Goal: Information Seeking & Learning: Compare options

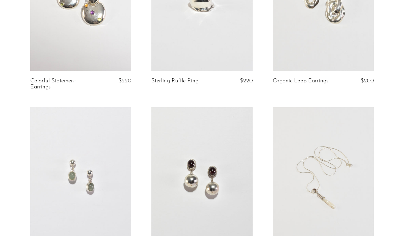
scroll to position [974, 0]
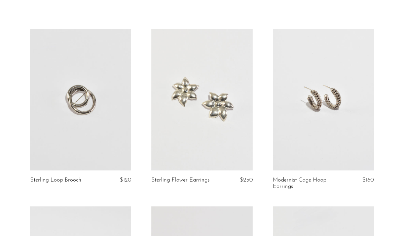
scroll to position [33, 0]
click at [80, 95] on link at bounding box center [80, 99] width 101 height 141
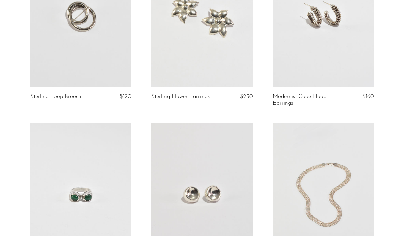
scroll to position [137, 0]
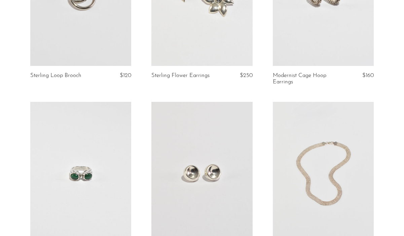
click at [307, 154] on link at bounding box center [323, 172] width 101 height 141
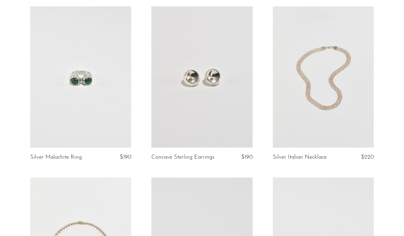
scroll to position [233, 0]
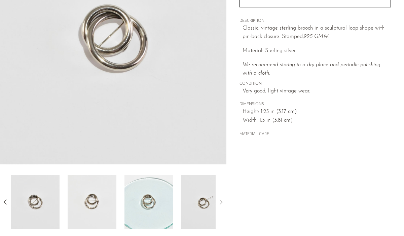
scroll to position [120, 0]
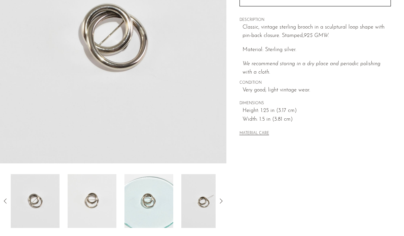
click at [104, 201] on img at bounding box center [92, 201] width 49 height 54
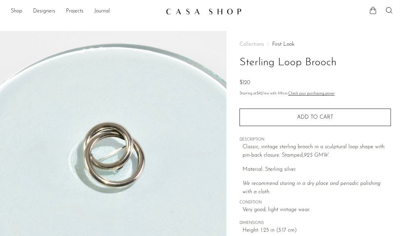
scroll to position [63, 0]
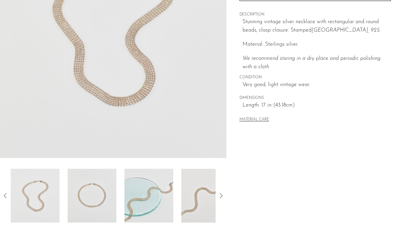
scroll to position [129, 0]
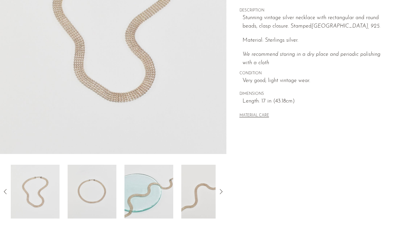
click at [102, 181] on img at bounding box center [92, 192] width 49 height 54
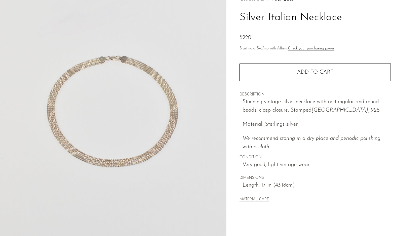
scroll to position [40, 0]
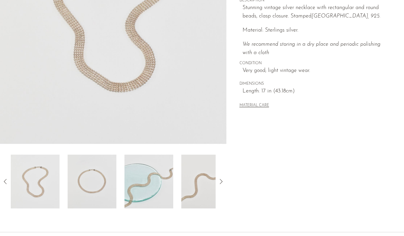
scroll to position [155, 0]
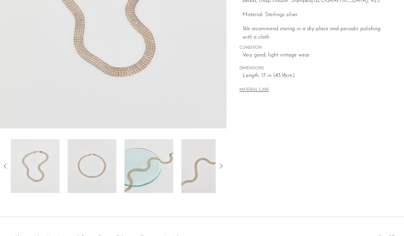
click at [99, 172] on img at bounding box center [92, 166] width 49 height 54
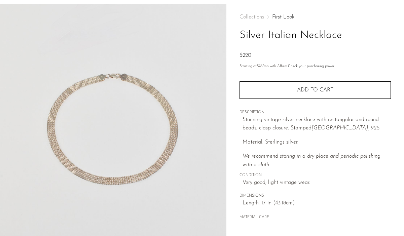
scroll to position [27, 0]
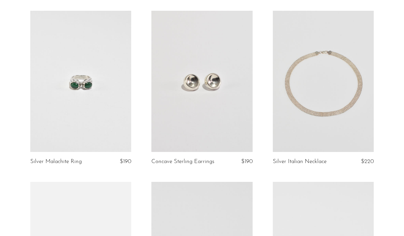
scroll to position [239, 0]
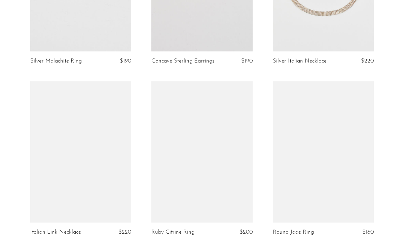
scroll to position [333, 0]
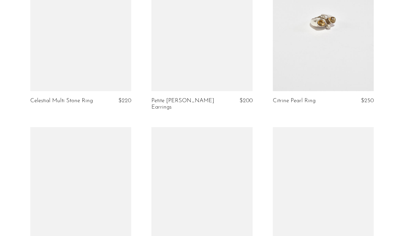
scroll to position [1071, 0]
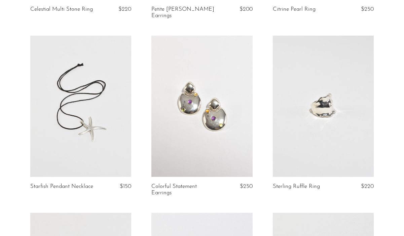
click at [74, 83] on link at bounding box center [80, 106] width 101 height 141
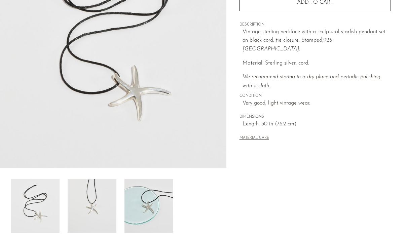
scroll to position [116, 0]
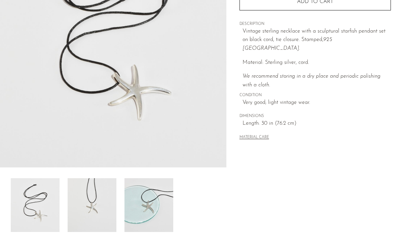
click at [94, 201] on img at bounding box center [92, 205] width 49 height 54
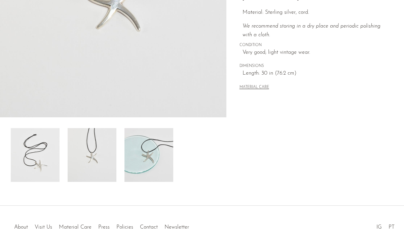
click at [150, 167] on img at bounding box center [148, 155] width 49 height 54
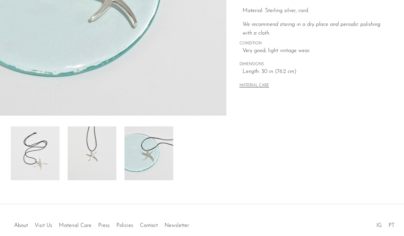
scroll to position [171, 0]
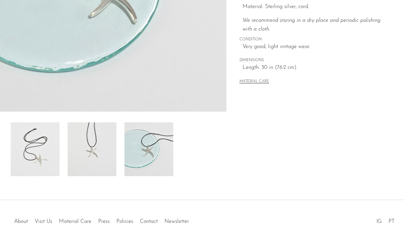
click at [44, 157] on img at bounding box center [35, 149] width 49 height 54
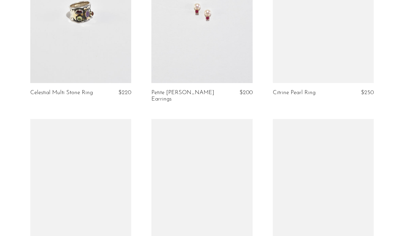
scroll to position [1001, 0]
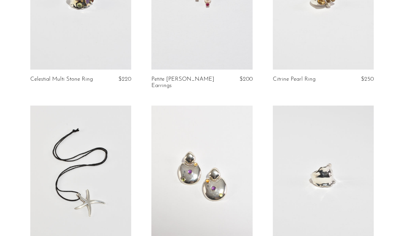
click at [95, 126] on link at bounding box center [80, 176] width 101 height 141
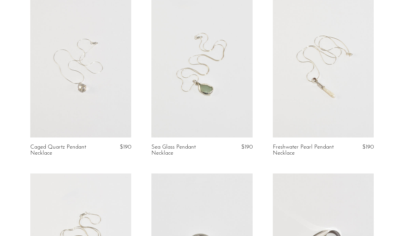
scroll to position [1465, 0]
click at [88, 76] on link at bounding box center [80, 66] width 101 height 141
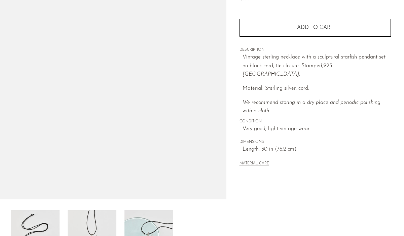
scroll to position [88, 0]
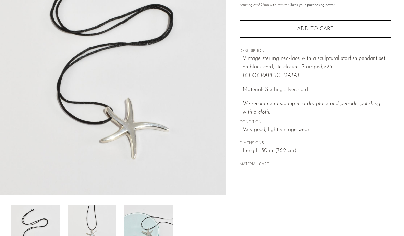
click at [86, 217] on img at bounding box center [92, 232] width 49 height 54
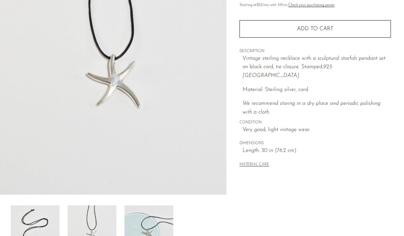
click at [141, 217] on img at bounding box center [148, 232] width 49 height 54
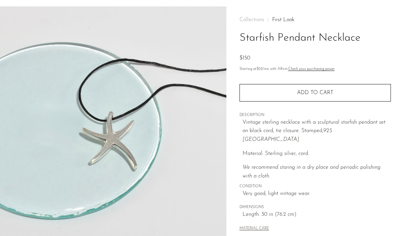
scroll to position [0, 0]
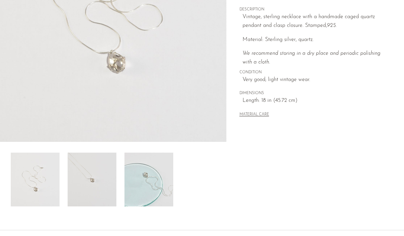
scroll to position [142, 0]
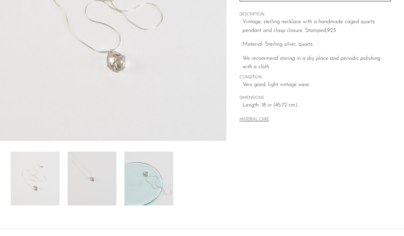
click at [97, 176] on img at bounding box center [92, 179] width 49 height 54
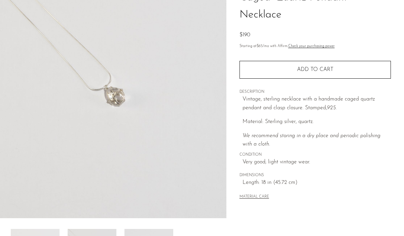
scroll to position [56, 0]
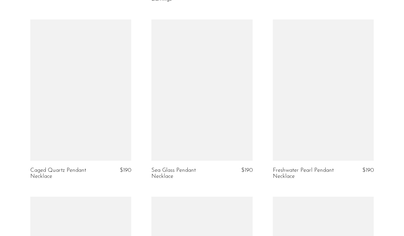
scroll to position [1442, 0]
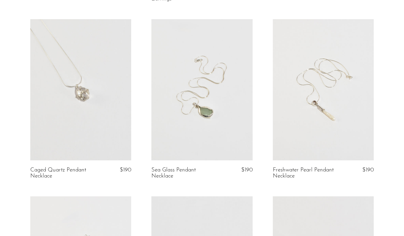
click at [194, 57] on link at bounding box center [201, 89] width 101 height 141
click at [320, 106] on link at bounding box center [323, 89] width 101 height 141
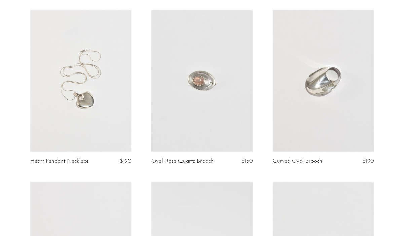
scroll to position [1628, 0]
click at [192, 69] on link at bounding box center [201, 80] width 101 height 141
click at [87, 105] on link at bounding box center [80, 80] width 101 height 141
click at [312, 80] on link at bounding box center [323, 80] width 101 height 141
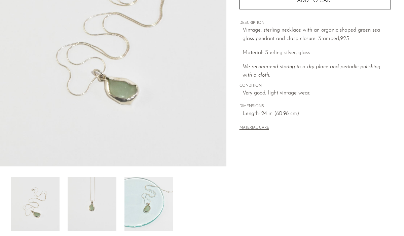
scroll to position [119, 0]
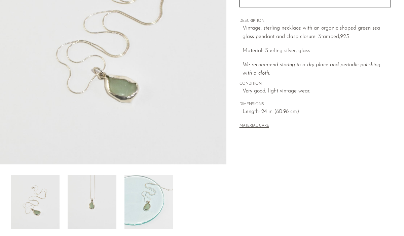
click at [87, 203] on img at bounding box center [92, 202] width 49 height 54
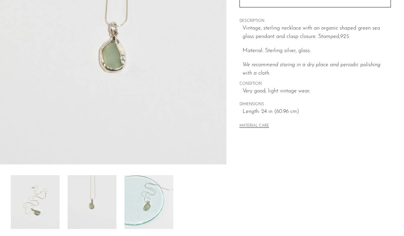
click at [145, 209] on img at bounding box center [148, 202] width 49 height 54
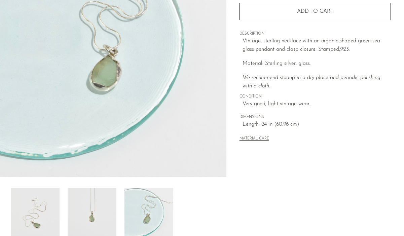
scroll to position [108, 0]
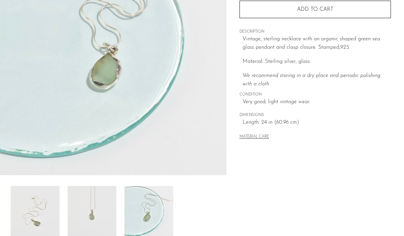
click at [97, 208] on img at bounding box center [92, 213] width 49 height 54
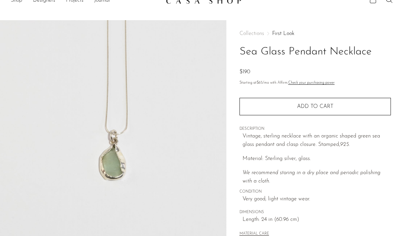
scroll to position [9, 0]
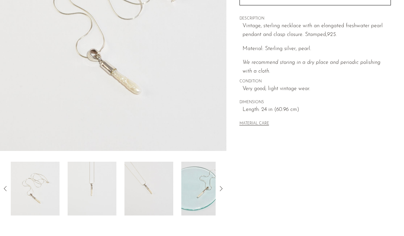
scroll to position [131, 0]
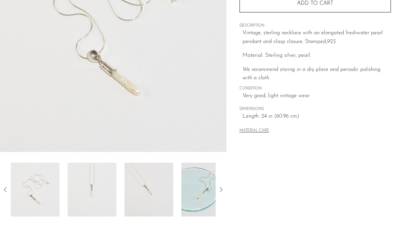
click at [101, 186] on img at bounding box center [92, 190] width 49 height 54
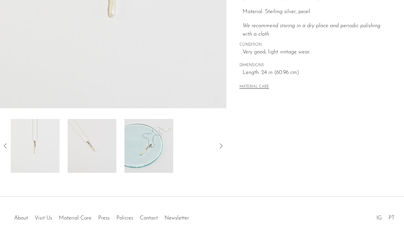
scroll to position [176, 0]
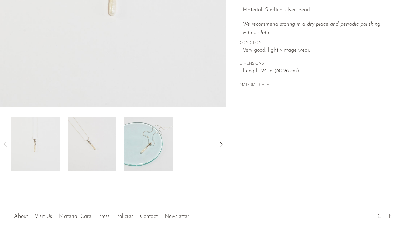
click at [95, 160] on img at bounding box center [92, 144] width 49 height 54
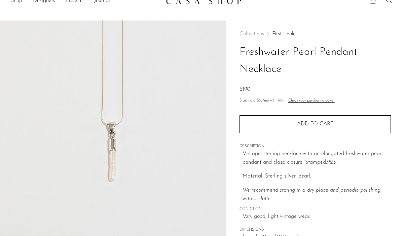
scroll to position [9, 0]
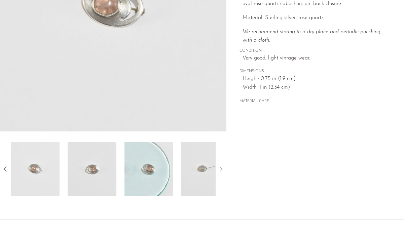
scroll to position [152, 0]
click at [96, 160] on img at bounding box center [92, 169] width 49 height 54
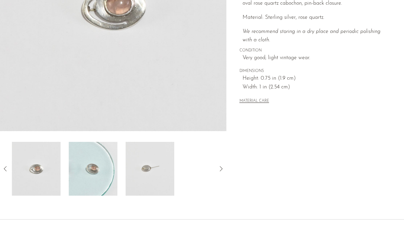
click at [104, 170] on img at bounding box center [93, 169] width 49 height 54
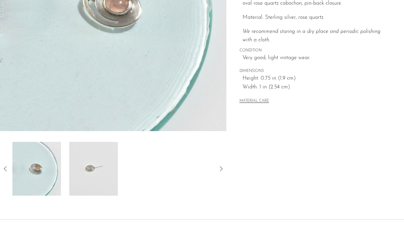
click at [104, 170] on img at bounding box center [93, 169] width 49 height 54
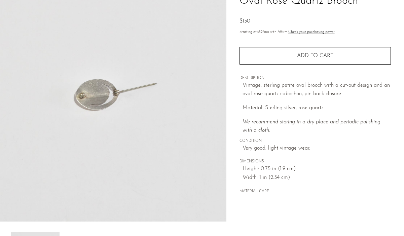
scroll to position [59, 0]
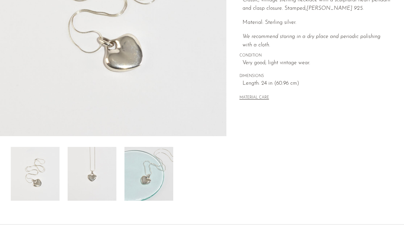
scroll to position [147, 0]
click at [91, 189] on img at bounding box center [92, 174] width 49 height 54
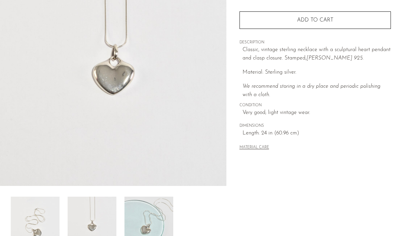
scroll to position [111, 0]
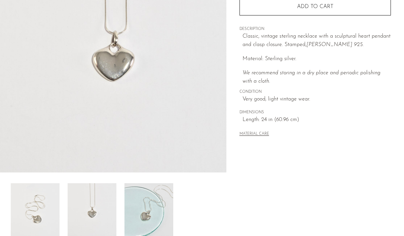
click at [137, 217] on img at bounding box center [148, 210] width 49 height 54
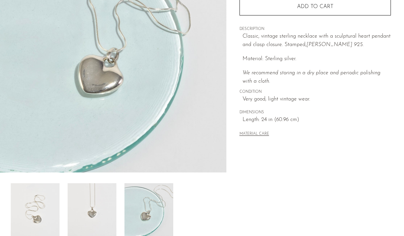
click at [47, 205] on img at bounding box center [35, 210] width 49 height 54
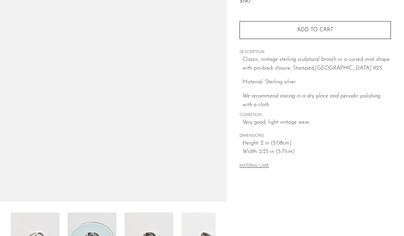
scroll to position [83, 0]
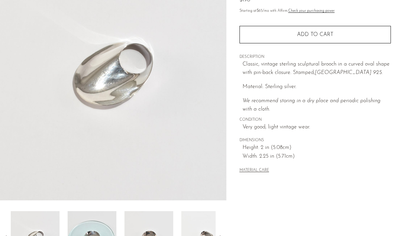
click at [95, 223] on img at bounding box center [92, 238] width 49 height 54
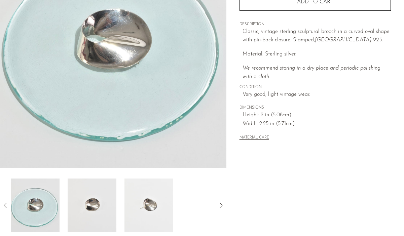
scroll to position [117, 0]
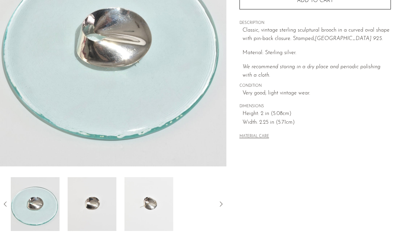
click at [82, 192] on img at bounding box center [92, 204] width 49 height 54
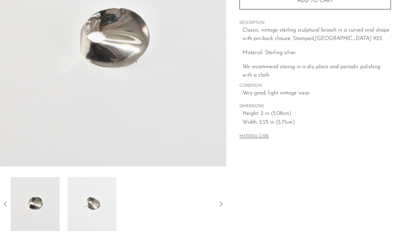
click at [90, 205] on img at bounding box center [92, 204] width 49 height 54
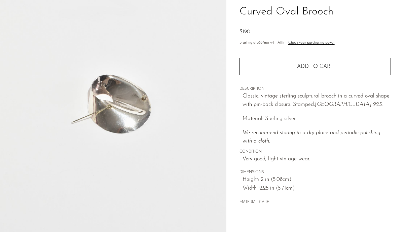
scroll to position [50, 0]
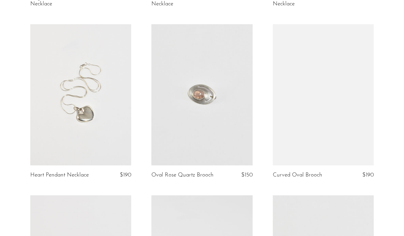
scroll to position [1614, 0]
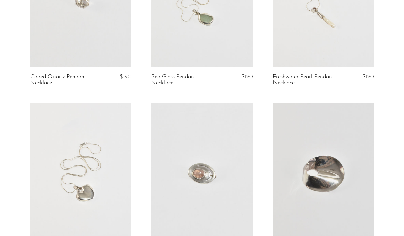
scroll to position [1528, 0]
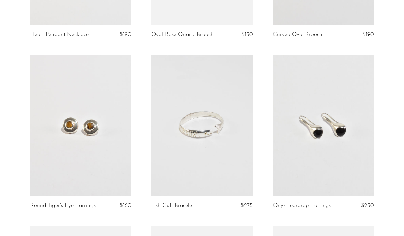
scroll to position [1757, 0]
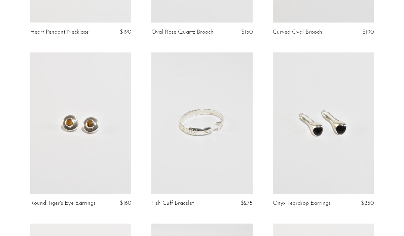
click at [208, 133] on link at bounding box center [201, 122] width 101 height 141
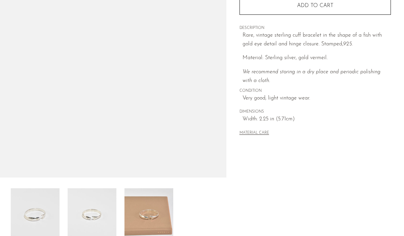
scroll to position [106, 0]
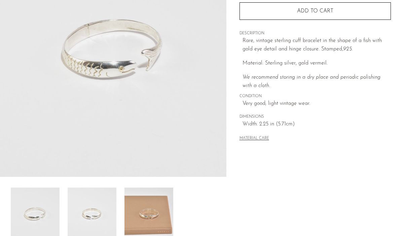
click at [99, 215] on img at bounding box center [92, 215] width 49 height 54
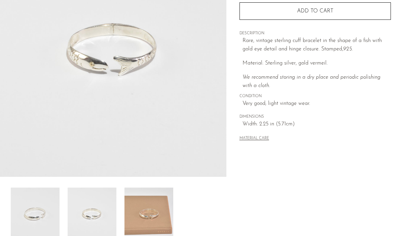
click at [150, 219] on img at bounding box center [148, 215] width 49 height 54
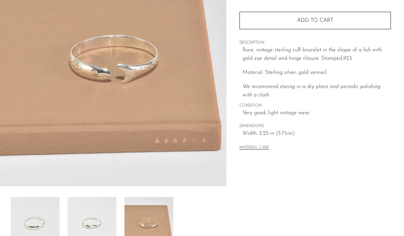
scroll to position [96, 0]
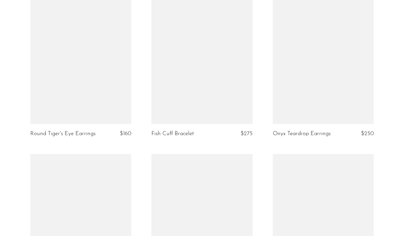
scroll to position [1824, 0]
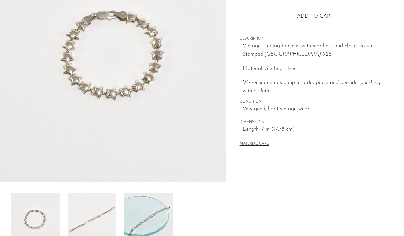
scroll to position [101, 0]
click at [89, 214] on img at bounding box center [92, 219] width 49 height 54
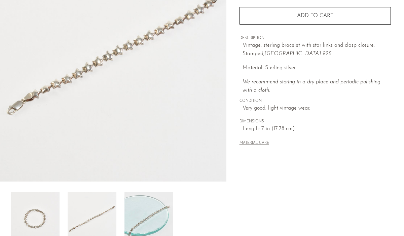
click at [151, 219] on img at bounding box center [148, 219] width 49 height 54
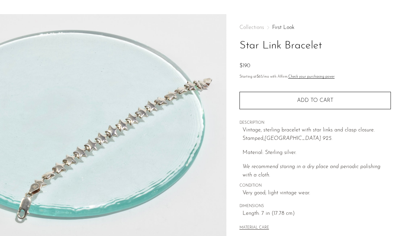
scroll to position [16, 0]
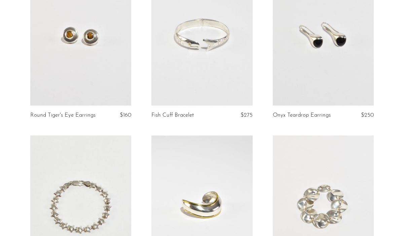
scroll to position [1912, 0]
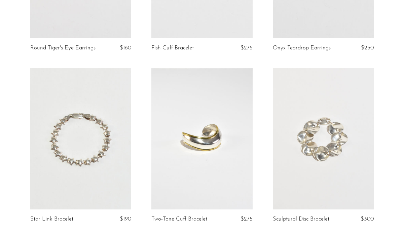
click at [203, 123] on link at bounding box center [201, 138] width 101 height 141
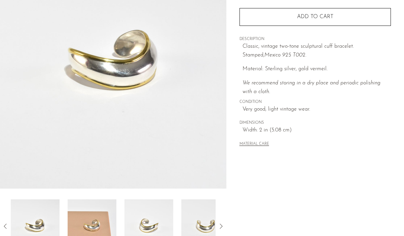
scroll to position [95, 0]
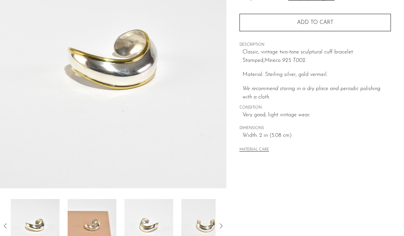
click at [100, 221] on img at bounding box center [92, 226] width 49 height 54
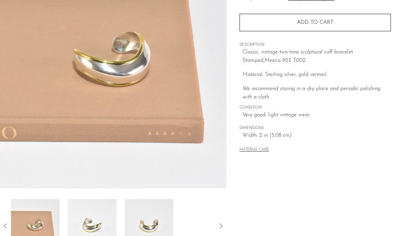
click at [104, 218] on img at bounding box center [92, 226] width 49 height 54
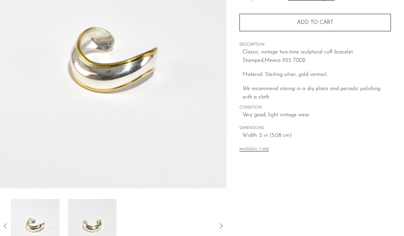
click at [104, 218] on img at bounding box center [92, 226] width 49 height 54
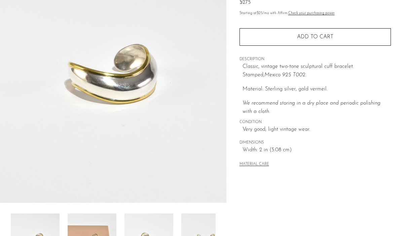
scroll to position [57, 0]
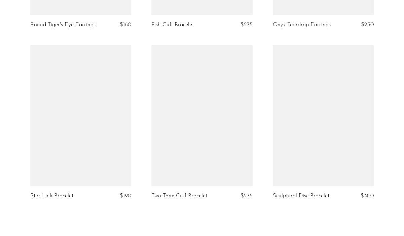
scroll to position [1953, 0]
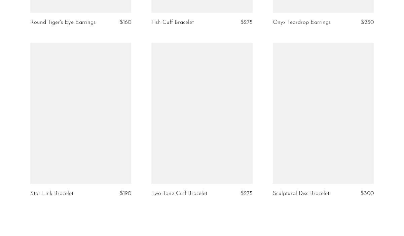
scroll to position [1939, 0]
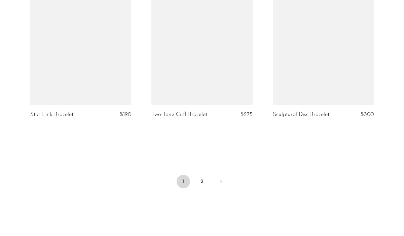
scroll to position [1914, 0]
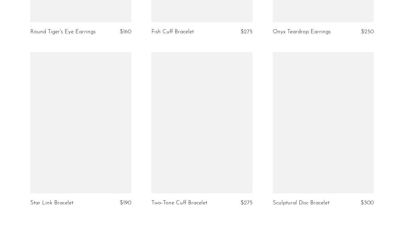
scroll to position [1928, 0]
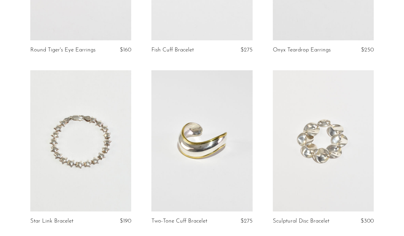
scroll to position [1892, 0]
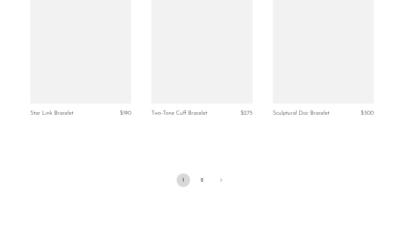
scroll to position [2019, 0]
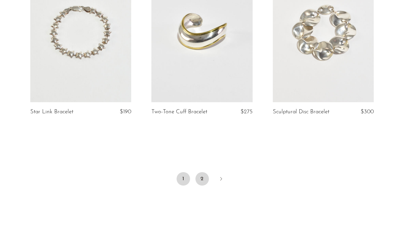
click at [201, 173] on link "2" at bounding box center [201, 178] width 13 height 13
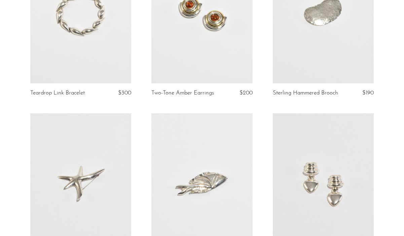
scroll to position [163, 0]
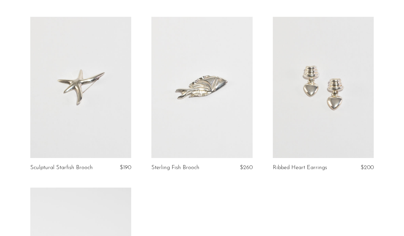
scroll to position [208, 0]
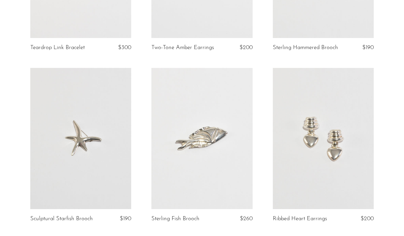
scroll to position [180, 0]
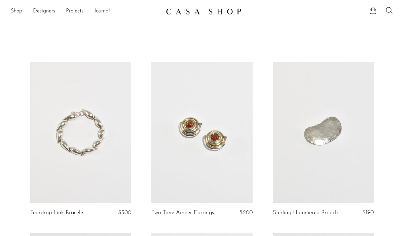
click at [18, 10] on link "Shop" at bounding box center [16, 11] width 11 height 9
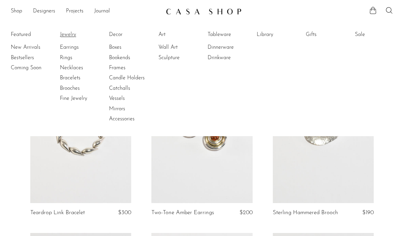
click at [66, 33] on link "Jewelry" at bounding box center [85, 34] width 50 height 7
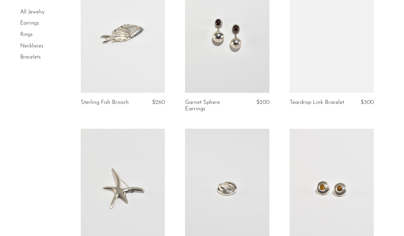
scroll to position [701, 0]
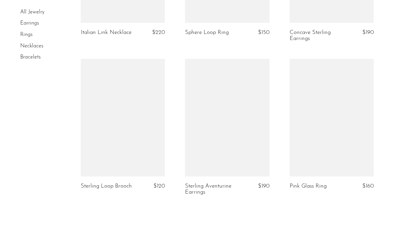
scroll to position [1727, 0]
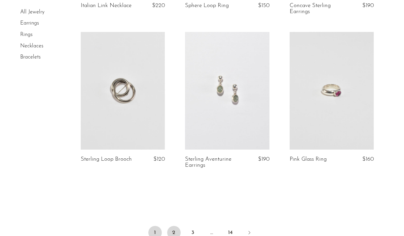
click at [177, 226] on link "2" at bounding box center [173, 232] width 13 height 13
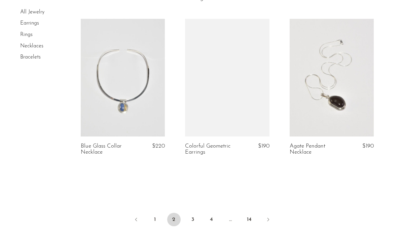
scroll to position [1740, 0]
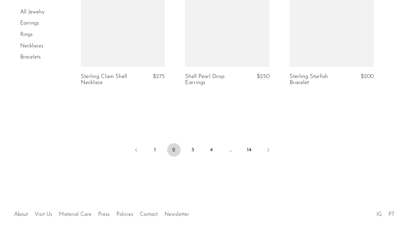
scroll to position [1833, 0]
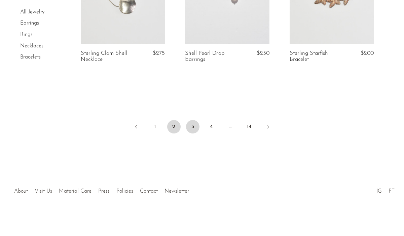
click at [192, 125] on link "3" at bounding box center [192, 126] width 13 height 13
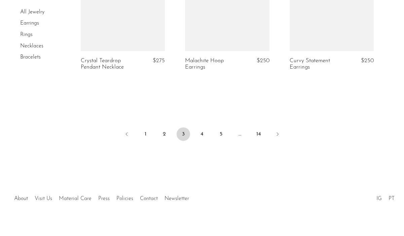
scroll to position [1820, 0]
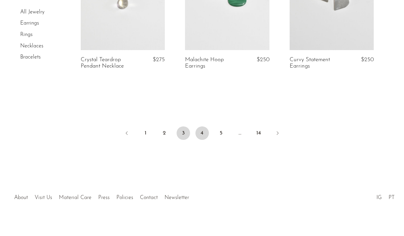
click at [201, 135] on link "4" at bounding box center [201, 132] width 13 height 13
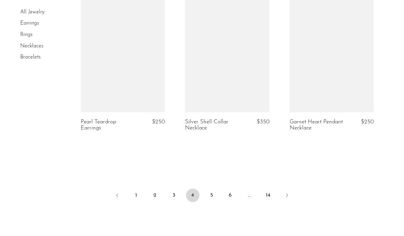
scroll to position [1771, 0]
